Goal: Task Accomplishment & Management: Use online tool/utility

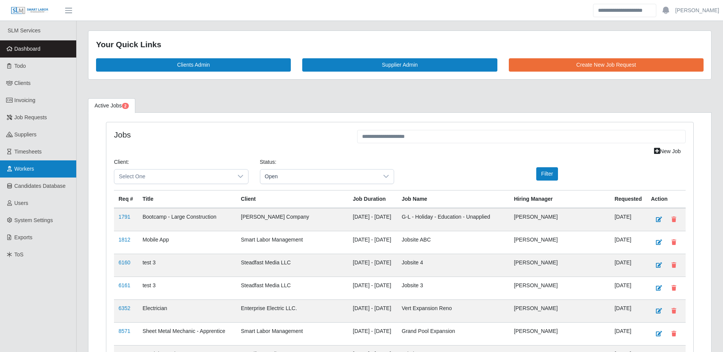
click at [35, 167] on link "Workers" at bounding box center [38, 168] width 76 height 17
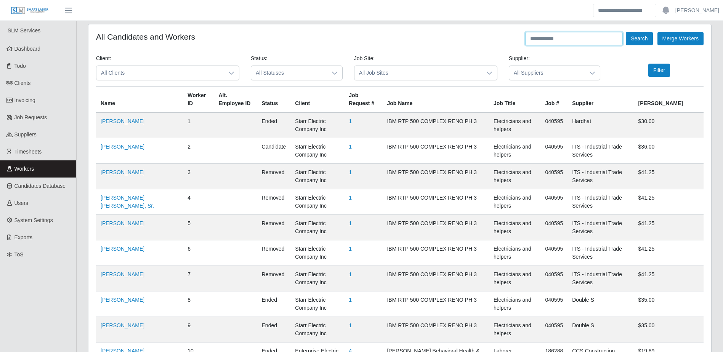
click at [575, 38] on input "text" at bounding box center [574, 38] width 98 height 13
type input "**********"
click at [626, 32] on button "Search" at bounding box center [639, 38] width 27 height 13
